Goal: Contribute content: Contribute content

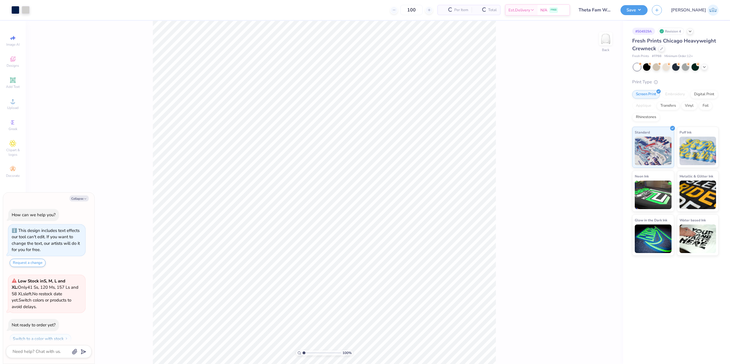
scroll to position [5, 0]
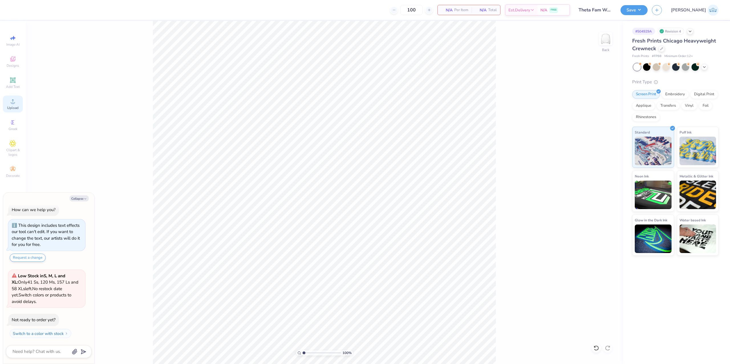
click at [15, 107] on span "Upload" at bounding box center [12, 107] width 11 height 5
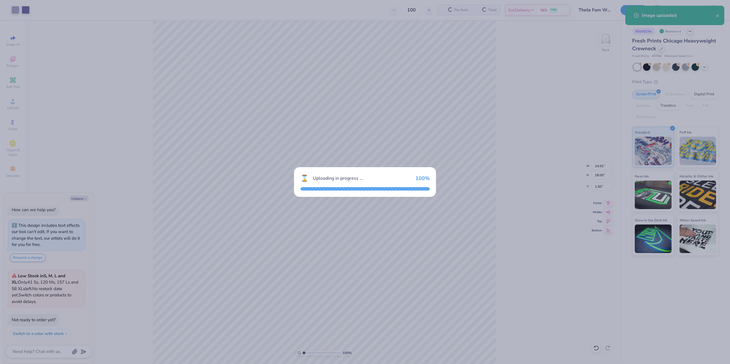
type textarea "x"
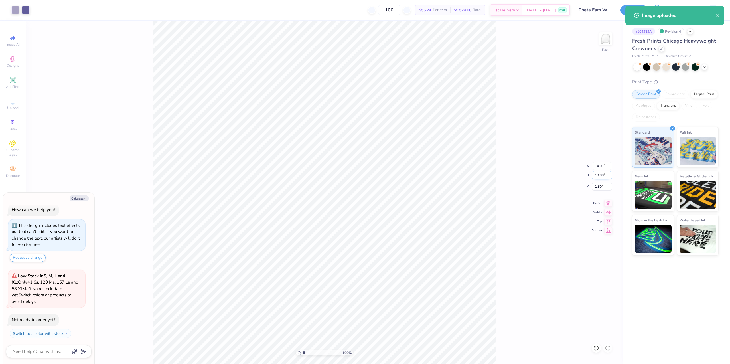
click at [598, 174] on input "18.00" at bounding box center [601, 175] width 21 height 8
type input "14"
type textarea "x"
type input "10.90"
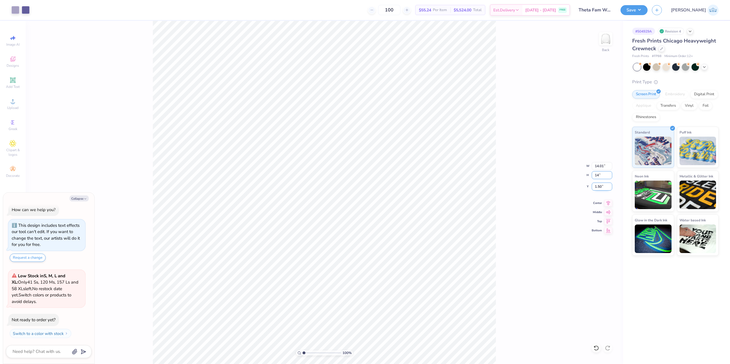
type input "14.00"
click at [598, 187] on input "3.50" at bounding box center [601, 186] width 21 height 8
type input "3"
type textarea "x"
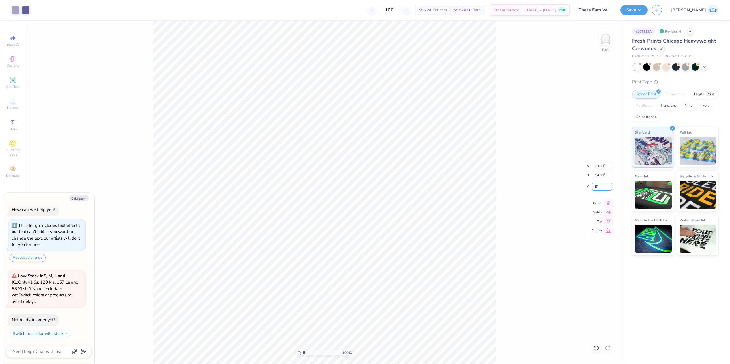
type input "3.00"
click at [605, 201] on icon at bounding box center [608, 202] width 8 height 7
type textarea "x"
drag, startPoint x: 306, startPoint y: 351, endPoint x: 316, endPoint y: 356, distance: 11.2
click at [316, 355] on input "range" at bounding box center [321, 352] width 38 height 5
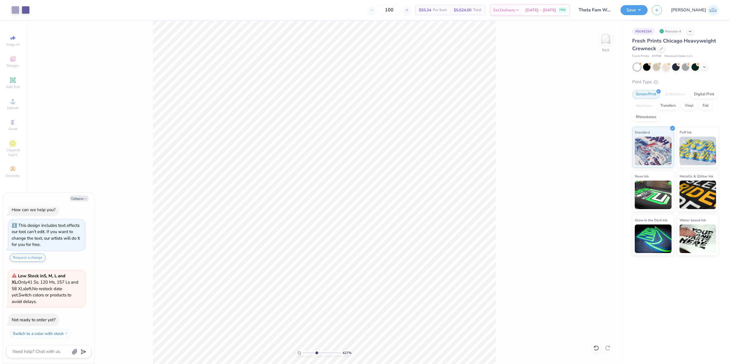
click at [323, 353] on div "427 %" at bounding box center [324, 192] width 343 height 343
drag, startPoint x: 321, startPoint y: 352, endPoint x: 315, endPoint y: 349, distance: 6.6
click at [315, 350] on input "range" at bounding box center [321, 352] width 38 height 5
drag, startPoint x: 318, startPoint y: 351, endPoint x: 304, endPoint y: 363, distance: 18.0
type input "1"
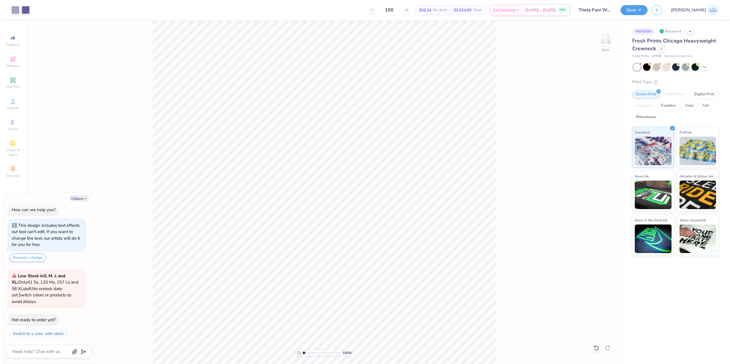
click at [304, 355] on input "range" at bounding box center [321, 352] width 38 height 5
type textarea "x"
drag, startPoint x: 311, startPoint y: 353, endPoint x: 332, endPoint y: 359, distance: 21.8
click at [332, 355] on input "range" at bounding box center [321, 352] width 38 height 5
click at [310, 352] on input "range" at bounding box center [321, 352] width 38 height 5
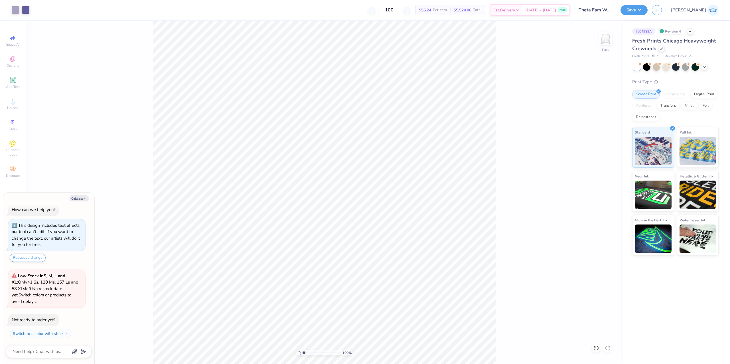
drag, startPoint x: 307, startPoint y: 352, endPoint x: 292, endPoint y: 357, distance: 15.9
type input "1"
click at [302, 355] on input "range" at bounding box center [321, 352] width 38 height 5
drag, startPoint x: 672, startPoint y: 1, endPoint x: 668, endPoint y: 8, distance: 8.4
click at [669, 5] on div "Save JA" at bounding box center [674, 10] width 109 height 20
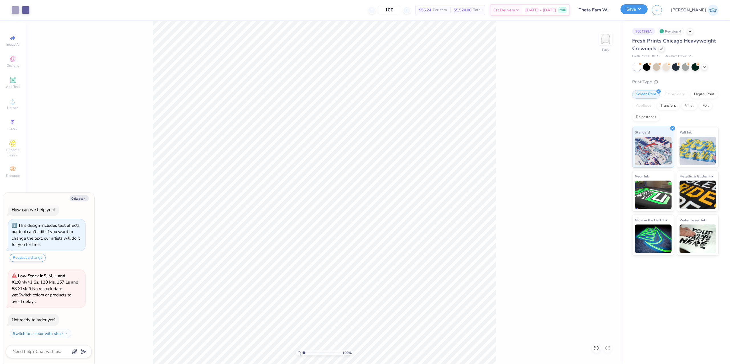
click at [647, 8] on button "Save" at bounding box center [633, 9] width 27 height 10
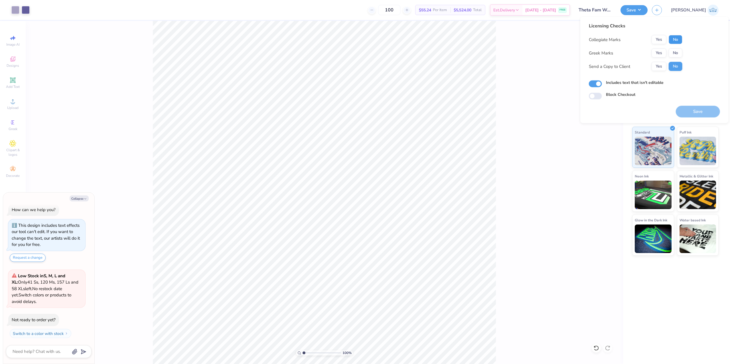
click at [673, 37] on button "No" at bounding box center [675, 39] width 14 height 9
click at [674, 56] on button "No" at bounding box center [675, 52] width 14 height 9
click at [657, 70] on button "Yes" at bounding box center [658, 66] width 15 height 9
click at [655, 58] on div "Collegiate Marks Yes No Greek Marks Yes No Send a Copy to Client Yes No" at bounding box center [635, 53] width 93 height 36
click at [655, 55] on button "Yes" at bounding box center [658, 52] width 15 height 9
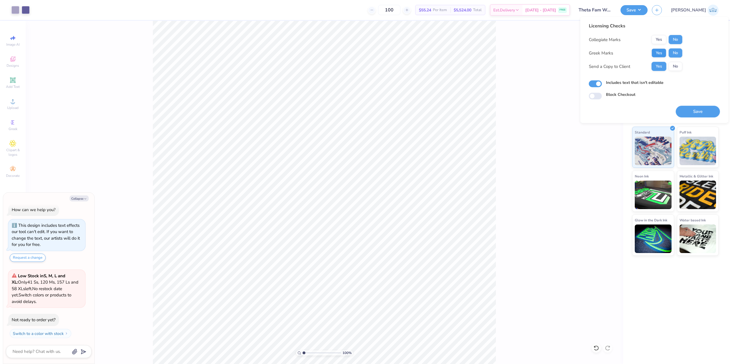
type textarea "x"
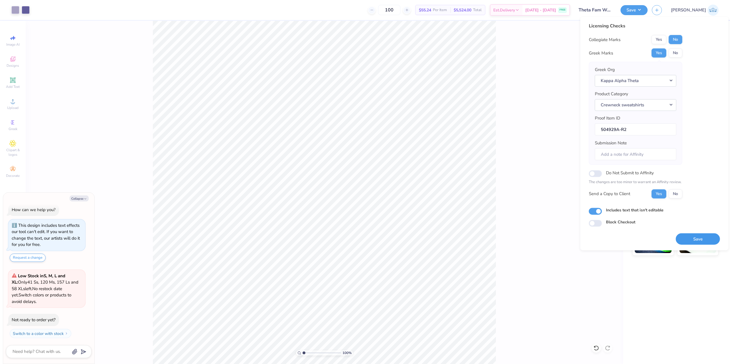
click at [688, 235] on button "Save" at bounding box center [698, 239] width 44 height 12
drag, startPoint x: 314, startPoint y: 354, endPoint x: 319, endPoint y: 354, distance: 5.7
click at [319, 354] on input "range" at bounding box center [321, 352] width 38 height 5
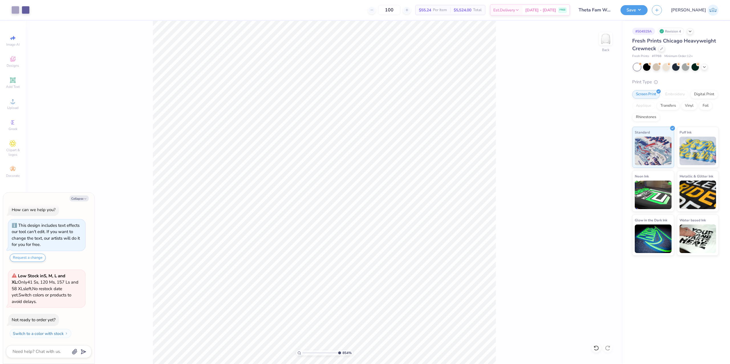
drag, startPoint x: 326, startPoint y: 353, endPoint x: 340, endPoint y: 359, distance: 14.6
type input "10"
click at [340, 355] on input "range" at bounding box center [321, 352] width 38 height 5
type textarea "x"
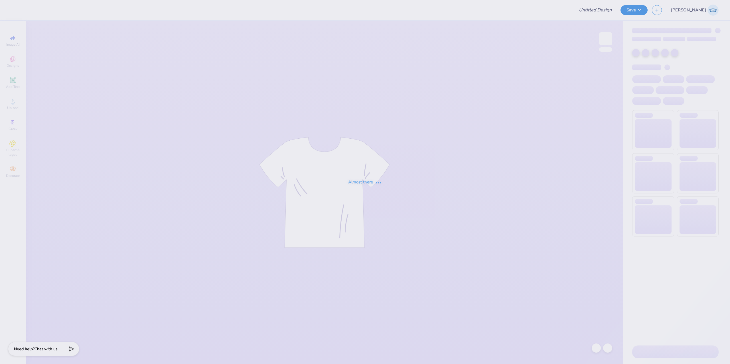
type input "WINGMAN"
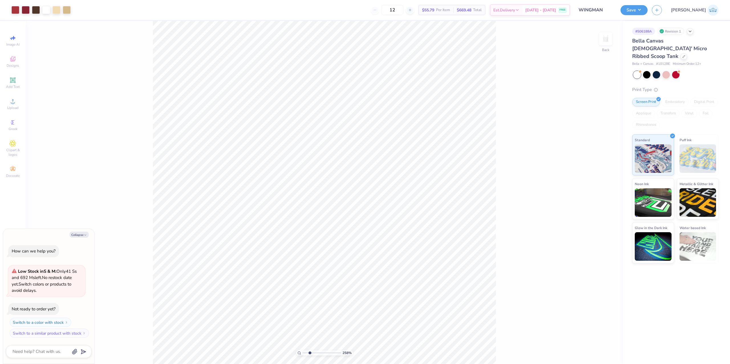
type input "2.58"
click at [310, 354] on input "range" at bounding box center [321, 352] width 38 height 5
click at [14, 60] on icon at bounding box center [13, 60] width 5 height 4
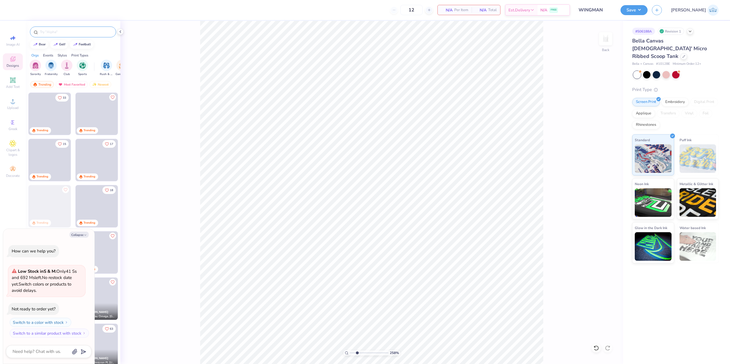
click at [43, 29] on input "text" at bounding box center [75, 32] width 73 height 6
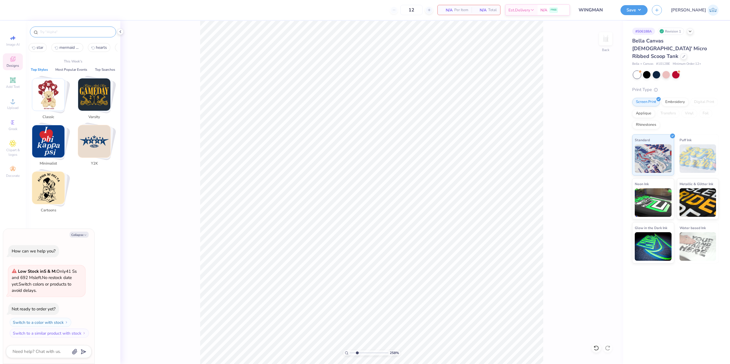
type textarea "x"
paste input "Alpha Epsilon Phi Cute Teddy Bear and Heart Balloons Bid Day Tank"
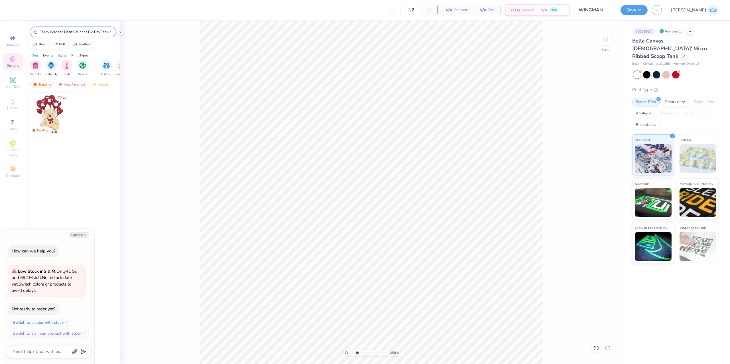
type input "Alpha Epsilon Phi Cute Teddy Bear and Heart Balloons Bid Day Tank"
click at [47, 117] on img at bounding box center [50, 114] width 42 height 42
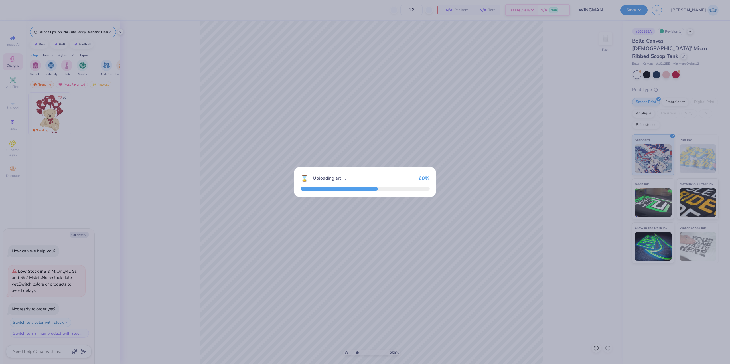
click at [362, 353] on div "⌛ Uploading art ... 60 %" at bounding box center [365, 182] width 730 height 364
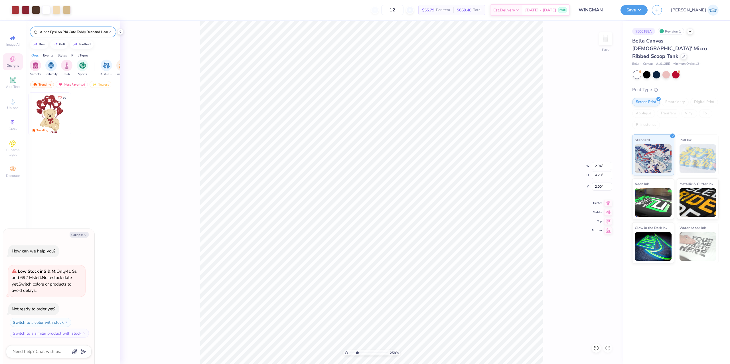
type textarea "x"
type input "1.44"
type input "0.14"
type input "6.06"
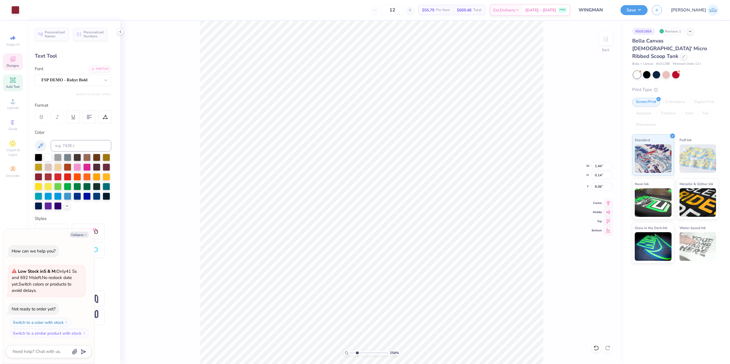
scroll to position [6, 1]
type textarea "x"
type textarea "W"
type textarea "x"
type textarea "WI"
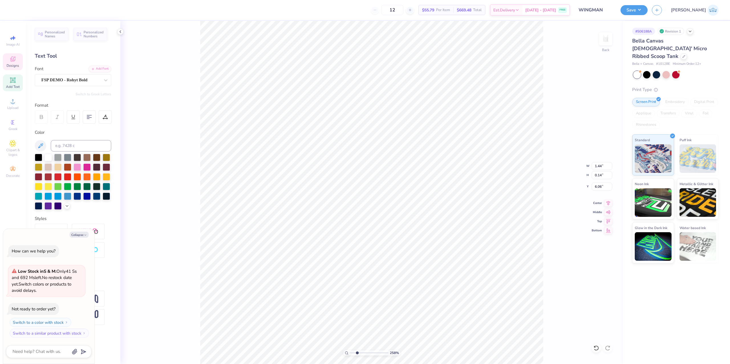
type textarea "x"
type textarea "WING"
type textarea "x"
type textarea "WINGM"
type textarea "x"
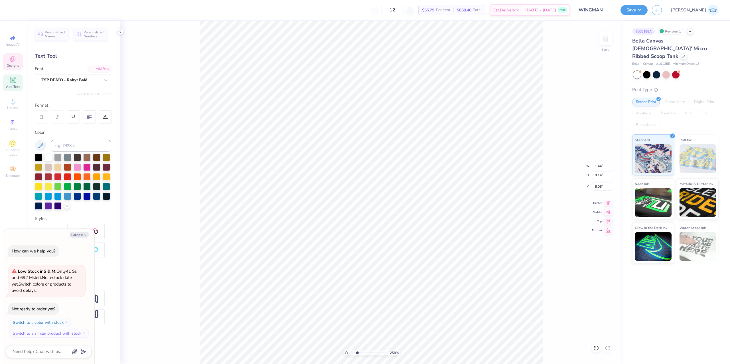
type textarea "WINGMAN"
type textarea "x"
type textarea "WINGMAN"
type textarea "x"
type textarea "WINGMAN 20"
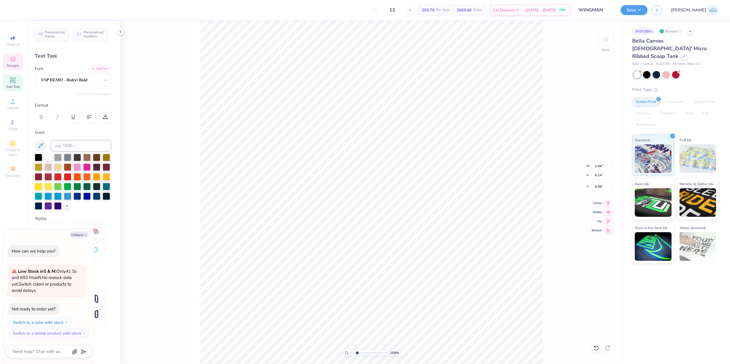
type textarea "x"
type textarea "WINGMAN 202"
type textarea "x"
type textarea "WINGMAN 2025"
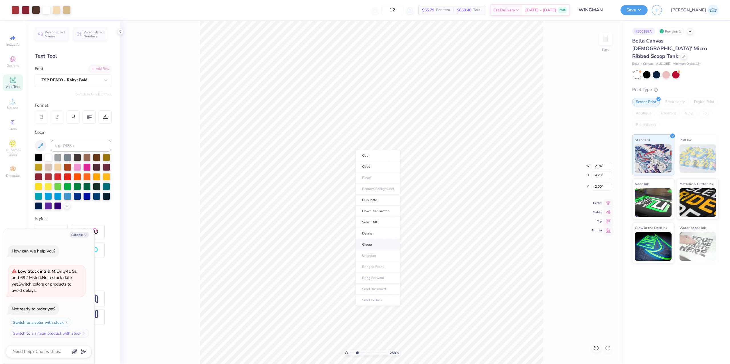
click at [392, 242] on li "Group" at bounding box center [377, 244] width 45 height 11
type textarea "x"
click at [426, 215] on li "Download vector" at bounding box center [423, 216] width 45 height 11
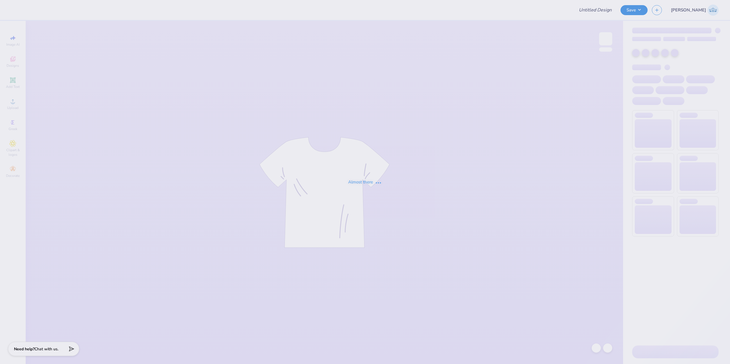
type input "WINGMAN"
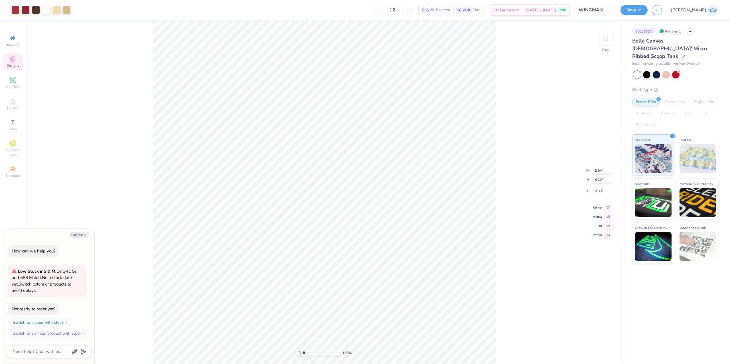
click at [310, 351] on div "100 %" at bounding box center [324, 192] width 343 height 343
type textarea "x"
drag, startPoint x: 309, startPoint y: 352, endPoint x: 312, endPoint y: 353, distance: 2.9
type input "3.17"
click at [312, 353] on input "range" at bounding box center [321, 352] width 38 height 5
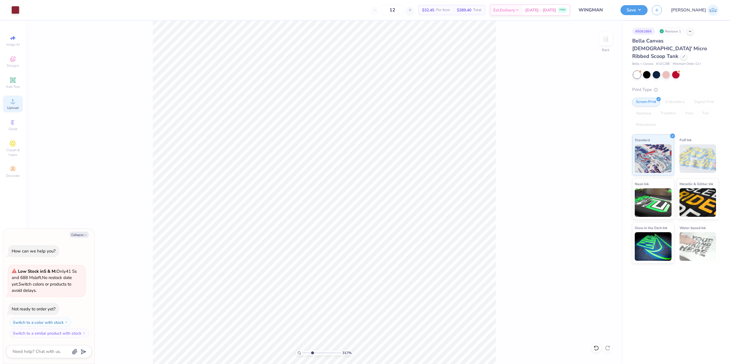
click at [9, 106] on span "Upload" at bounding box center [12, 107] width 11 height 5
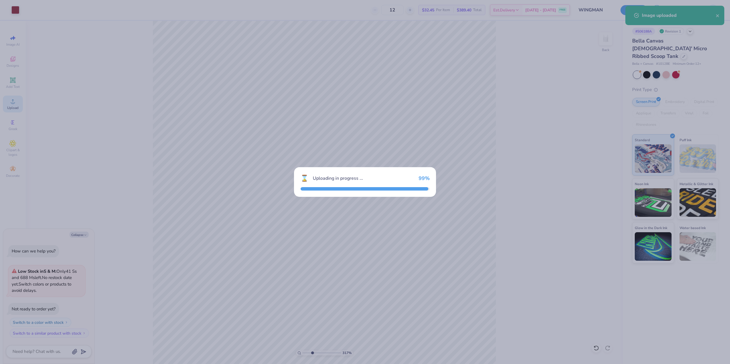
type textarea "x"
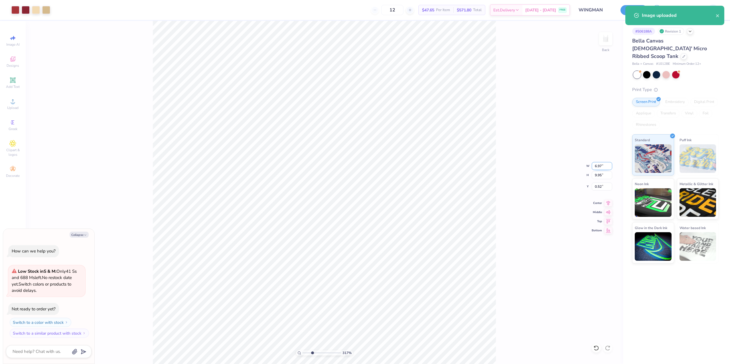
click at [599, 166] on input "6.97" at bounding box center [601, 166] width 21 height 8
type input "2.94"
type textarea "x"
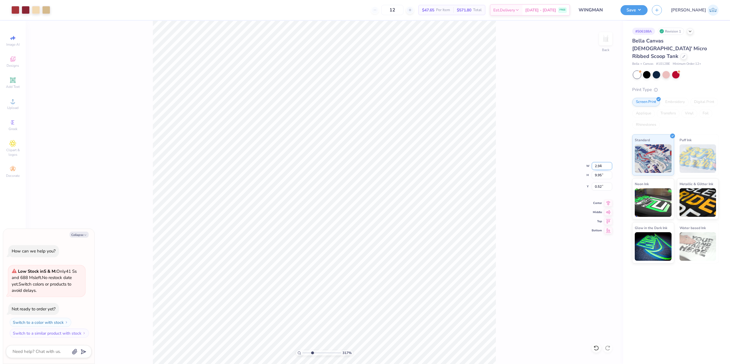
type input "4.20"
type input "3.40"
type textarea "x"
drag, startPoint x: 298, startPoint y: 350, endPoint x: 280, endPoint y: 351, distance: 18.0
type input "1"
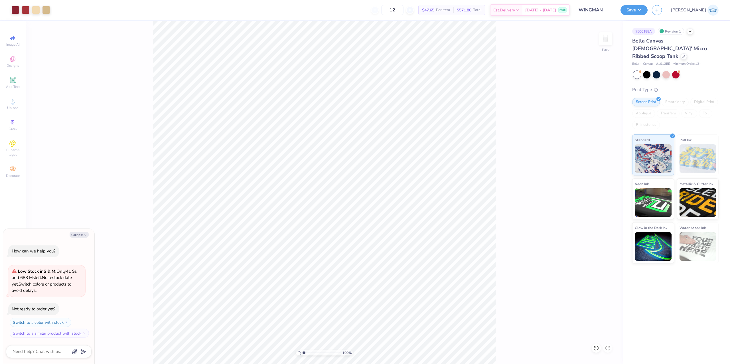
click at [302, 351] on input "range" at bounding box center [321, 352] width 38 height 5
click at [609, 205] on icon at bounding box center [608, 202] width 8 height 7
type textarea "x"
type input "2.18"
click at [308, 351] on input "range" at bounding box center [321, 352] width 38 height 5
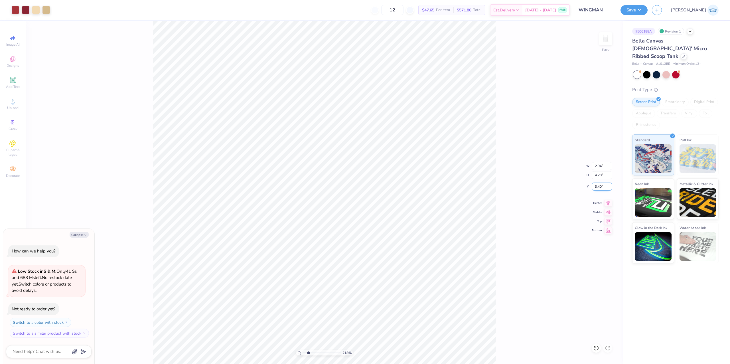
click at [595, 189] on input "3.40" at bounding box center [601, 186] width 21 height 8
drag, startPoint x: 605, startPoint y: 231, endPoint x: 605, endPoint y: 206, distance: 24.5
click at [605, 206] on div "218 % Back W 2.94 2.94 " H 4.20 4.20 " Y 3.40 3.40 " Center Middle Top Bottom" at bounding box center [324, 192] width 597 height 343
click at [603, 223] on div "Top" at bounding box center [601, 220] width 21 height 7
type textarea "x"
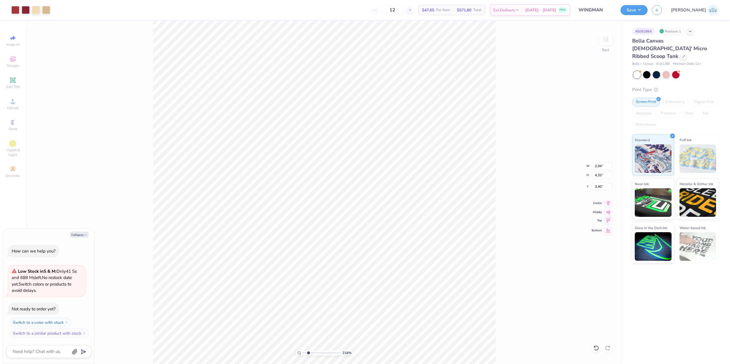
type input "0.50"
type textarea "x"
type input "1.69"
type input "0.14"
type input "6.06"
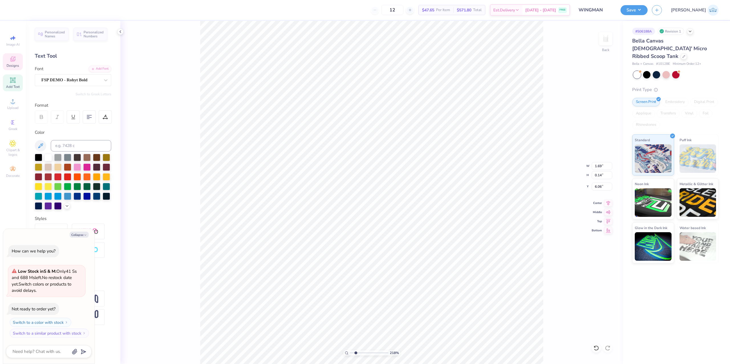
type textarea "x"
type input "2.94"
type input "4.20"
type input "0.50"
type textarea "x"
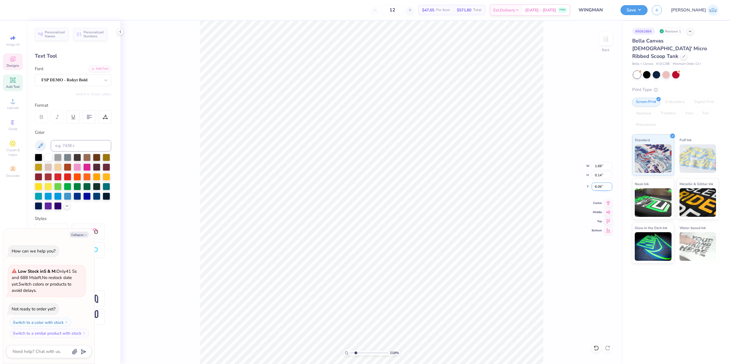
click at [592, 187] on input "6.06" at bounding box center [601, 186] width 21 height 8
type input "4.56"
type textarea "x"
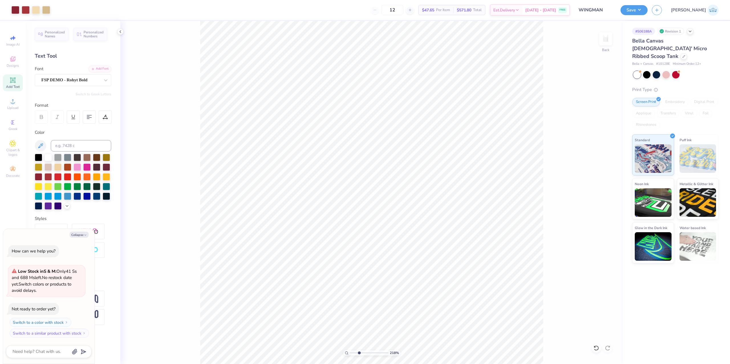
drag, startPoint x: 355, startPoint y: 352, endPoint x: 360, endPoint y: 350, distance: 6.0
click at [360, 350] on input "range" at bounding box center [369, 352] width 38 height 5
drag, startPoint x: 360, startPoint y: 355, endPoint x: 289, endPoint y: 359, distance: 71.4
type input "1"
click at [350, 355] on input "range" at bounding box center [369, 352] width 38 height 5
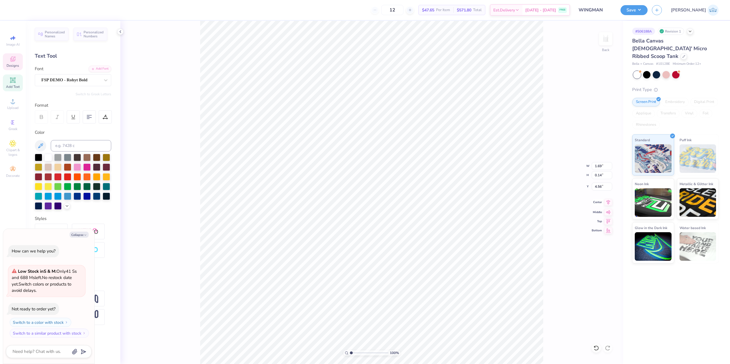
click at [607, 204] on icon at bounding box center [608, 202] width 8 height 7
type textarea "x"
drag, startPoint x: 356, startPoint y: 353, endPoint x: 360, endPoint y: 353, distance: 3.4
type input "3.32"
click at [360, 353] on input "range" at bounding box center [369, 352] width 38 height 5
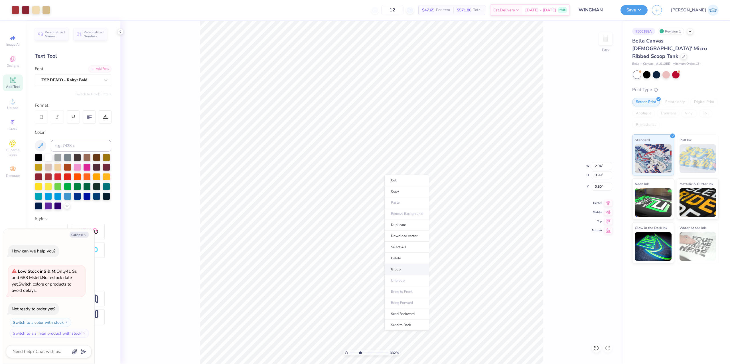
click at [413, 273] on li "Group" at bounding box center [406, 269] width 45 height 11
type textarea "x"
click at [599, 162] on input "2.94" at bounding box center [601, 166] width 21 height 8
type input "3"
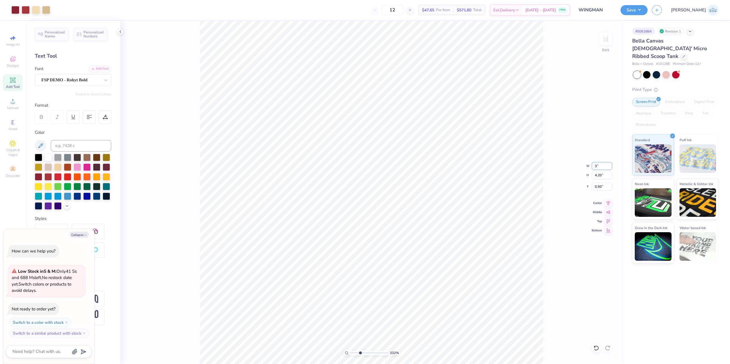
type textarea "x"
type input "3.00"
type input "4.28"
click at [600, 188] on input "0.50" at bounding box center [601, 186] width 21 height 8
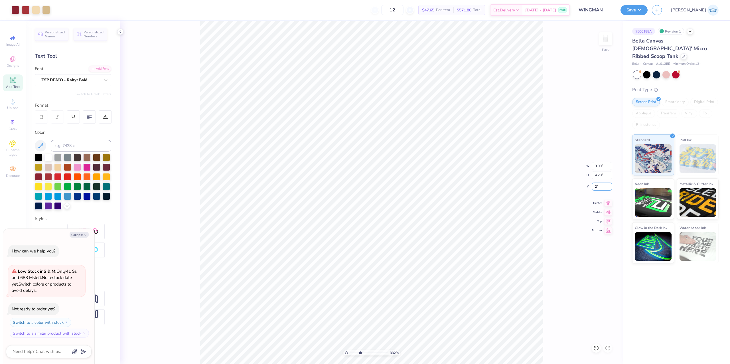
type input "2"
type input "1"
type textarea "x"
type input "2.00"
drag, startPoint x: 340, startPoint y: 349, endPoint x: 326, endPoint y: 347, distance: 13.9
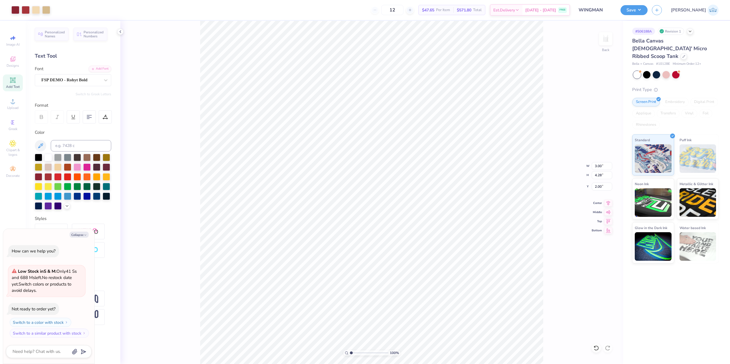
type input "1"
click at [350, 350] on input "range" at bounding box center [369, 352] width 38 height 5
type textarea "x"
type input "2.33"
click at [356, 353] on input "range" at bounding box center [369, 352] width 38 height 5
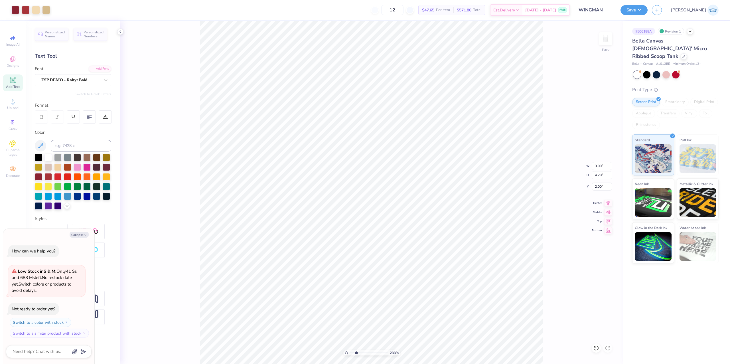
type textarea "x"
drag, startPoint x: 357, startPoint y: 355, endPoint x: 337, endPoint y: 357, distance: 20.3
type input "1"
click at [350, 355] on input "range" at bounding box center [369, 352] width 38 height 5
type textarea "x"
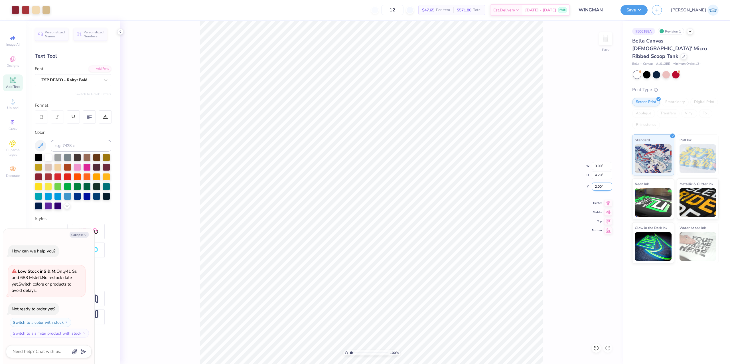
click at [596, 188] on input "2.00" at bounding box center [601, 186] width 21 height 8
type input "1"
type textarea "x"
type input "1.00"
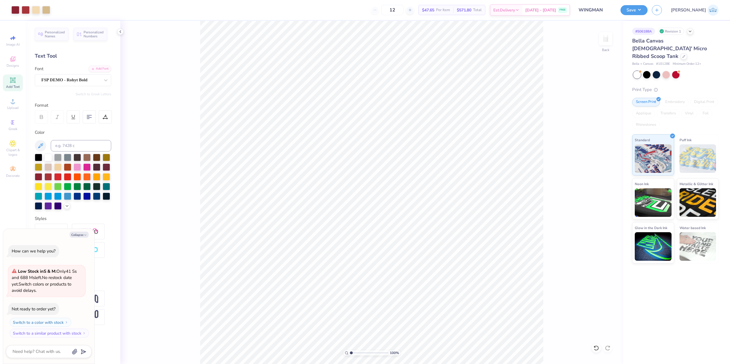
type textarea "x"
click at [591, 185] on input "1.00" at bounding box center [601, 186] width 21 height 8
type input "1.5"
type textarea "x"
type input "1.50"
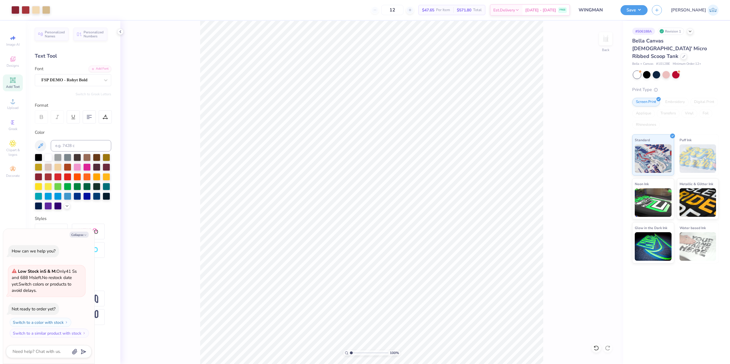
type textarea "x"
click at [593, 190] on input "1.50" at bounding box center [601, 186] width 21 height 8
type input "2"
type textarea "x"
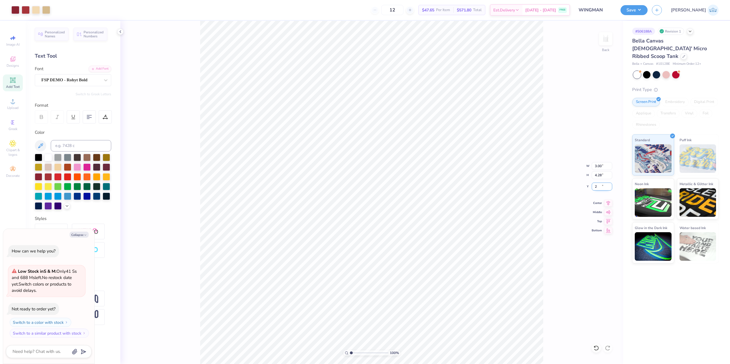
type input "2.00"
type textarea "x"
type input "1"
drag, startPoint x: 358, startPoint y: 352, endPoint x: 294, endPoint y: 364, distance: 65.3
click at [350, 355] on input "range" at bounding box center [369, 352] width 38 height 5
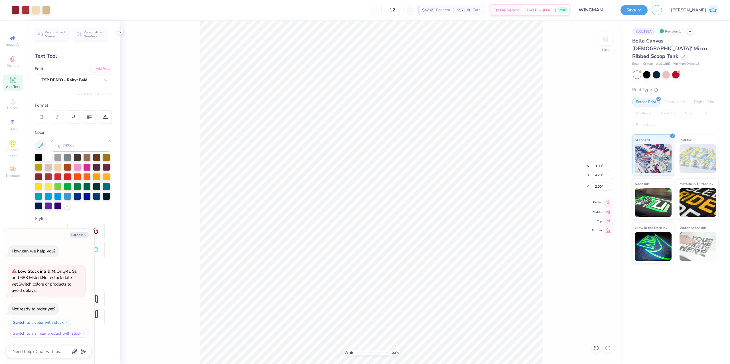
click at [600, 206] on div "Center" at bounding box center [601, 202] width 21 height 7
click at [647, 13] on button "Save" at bounding box center [633, 9] width 27 height 10
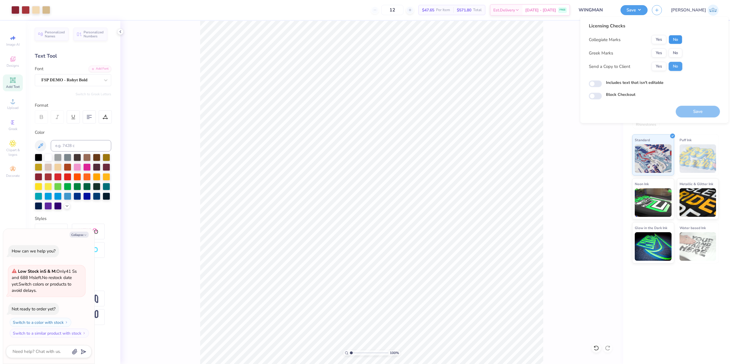
click at [673, 35] on button "No" at bounding box center [675, 39] width 14 height 9
click at [674, 36] on button "No" at bounding box center [675, 39] width 14 height 9
click at [675, 52] on button "No" at bounding box center [675, 52] width 14 height 9
click at [662, 55] on button "Yes" at bounding box center [658, 52] width 15 height 9
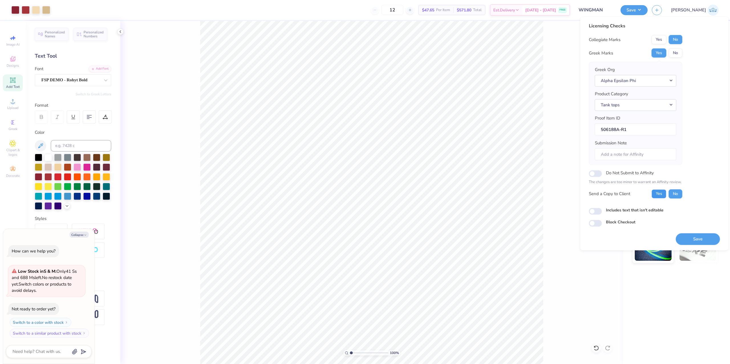
click at [660, 197] on button "Yes" at bounding box center [658, 193] width 15 height 9
type textarea "x"
click at [589, 210] on div "Includes text that isn't editable" at bounding box center [654, 210] width 131 height 7
click at [589, 210] on input "Includes text that isn't editable" at bounding box center [595, 211] width 13 height 7
checkbox input "true"
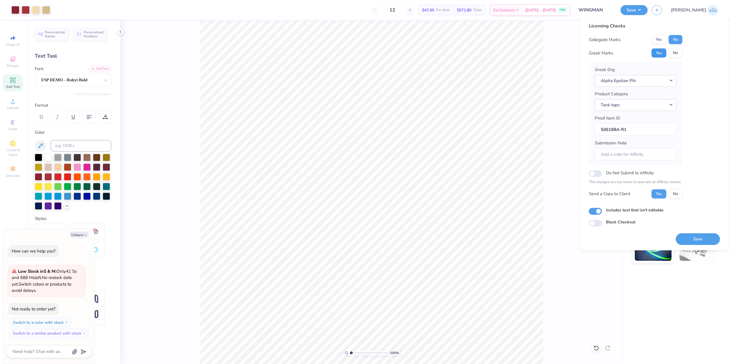
click at [656, 49] on button "Yes" at bounding box center [658, 52] width 15 height 9
click at [653, 194] on button "Yes" at bounding box center [658, 193] width 15 height 9
click at [686, 242] on button "Save" at bounding box center [698, 239] width 44 height 12
type textarea "x"
